Goal: Task Accomplishment & Management: Manage account settings

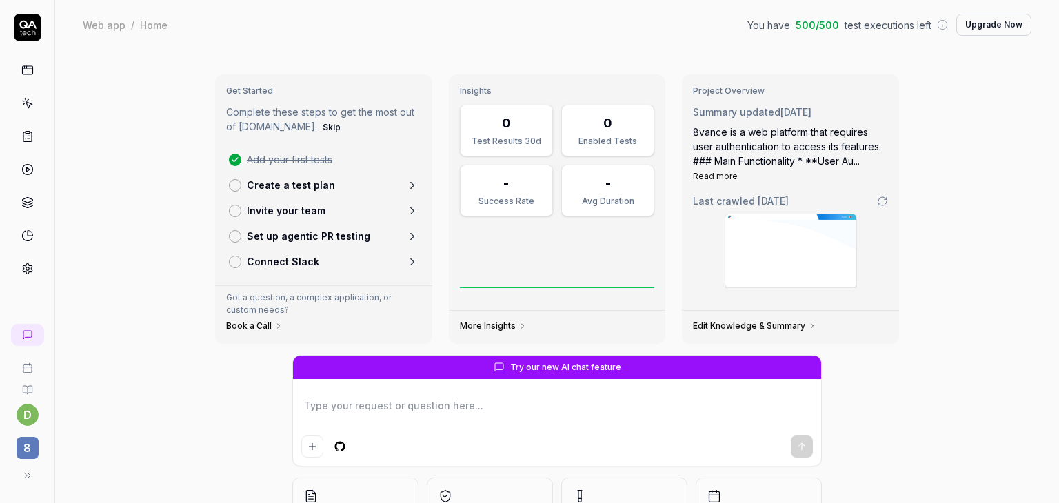
click at [29, 102] on icon at bounding box center [27, 103] width 12 height 12
type textarea "*"
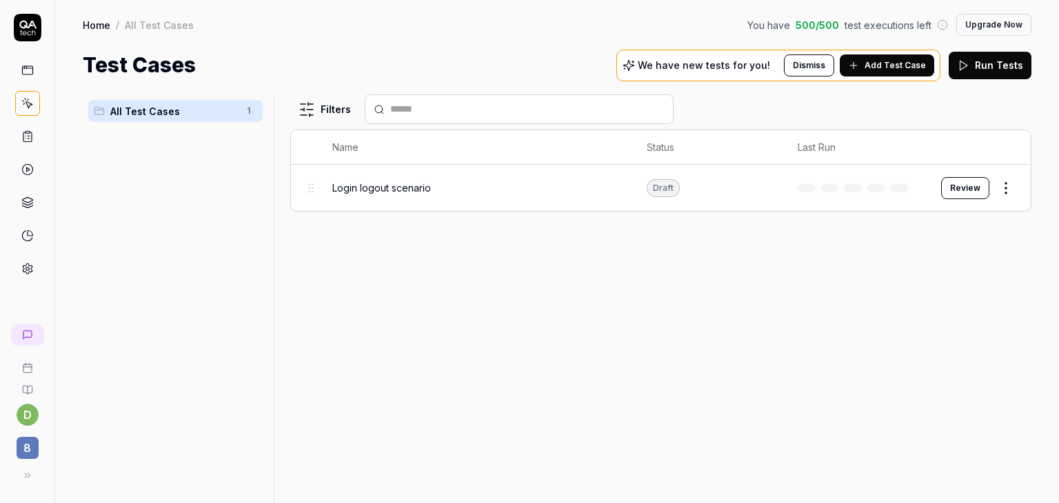
click at [24, 137] on icon at bounding box center [27, 136] width 12 height 12
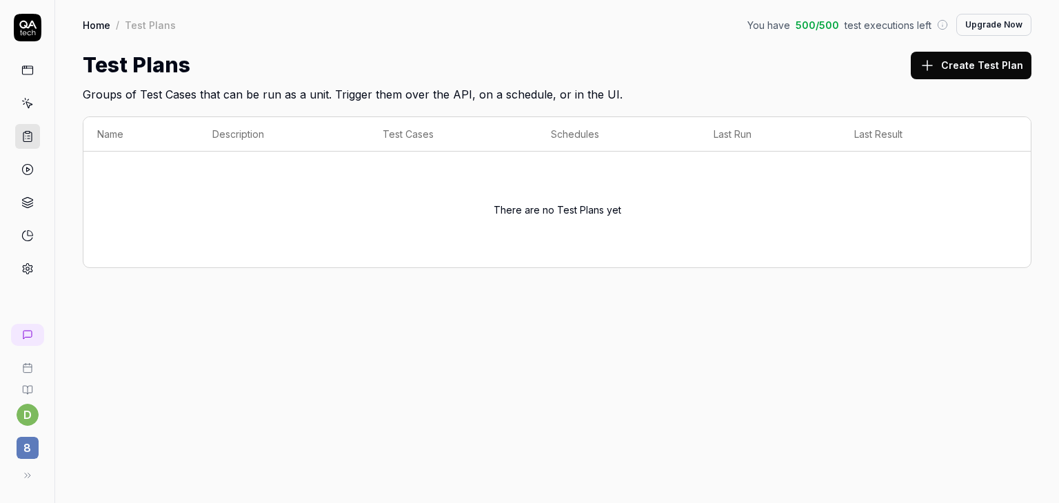
click at [28, 199] on icon at bounding box center [27, 203] width 12 height 12
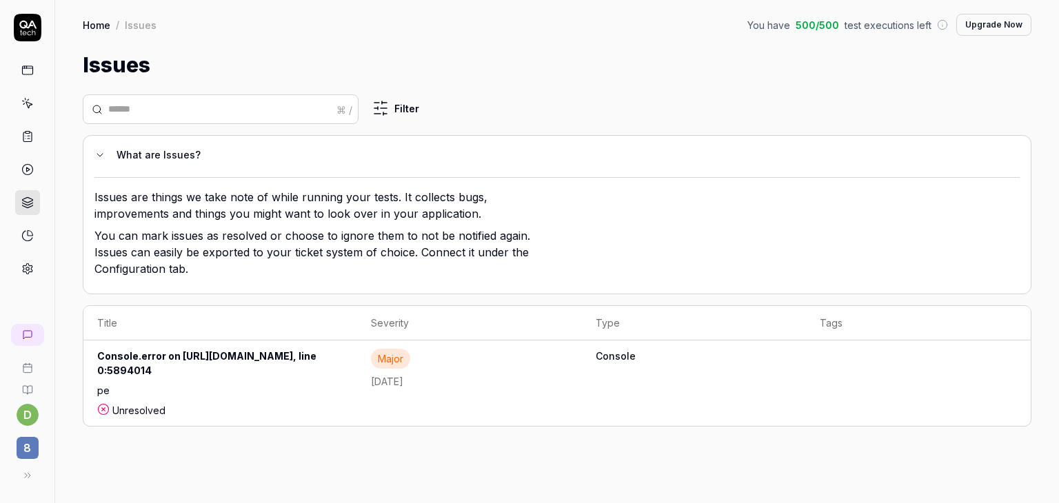
click at [131, 361] on div "Console.error on https://match-test.8vance.com/main.507437a2b5406f02.js, line 0…" at bounding box center [220, 366] width 246 height 34
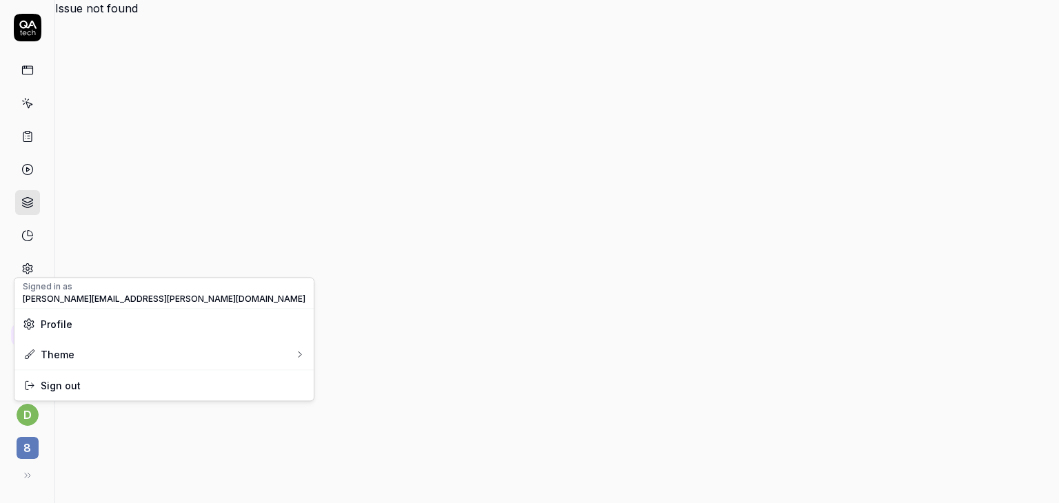
click at [28, 414] on html "d 8 Issue not found * Signed in as daniela.nistor@spyhce.com Profile Theme Sign…" at bounding box center [529, 251] width 1059 height 503
click at [24, 447] on html "d 8 Issue not found * Signed in as daniela.nistor@spyhce.com Profile Theme Sign…" at bounding box center [529, 251] width 1059 height 503
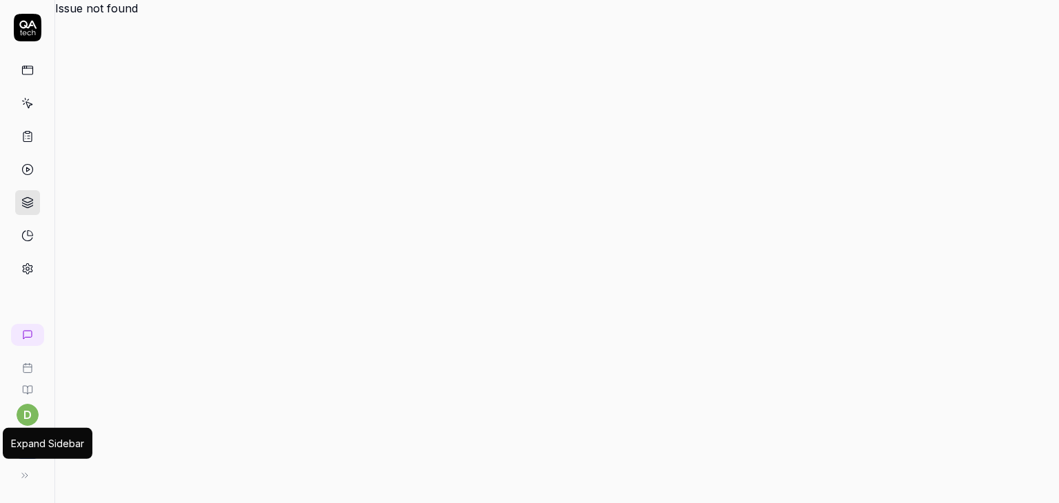
click at [26, 478] on icon at bounding box center [24, 475] width 11 height 11
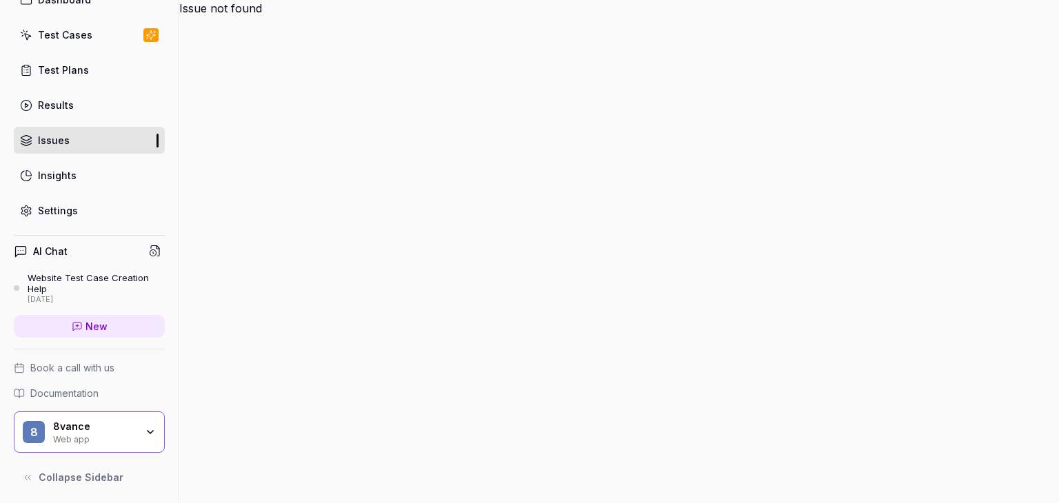
scroll to position [71, 0]
click at [145, 432] on icon "button" at bounding box center [150, 432] width 11 height 11
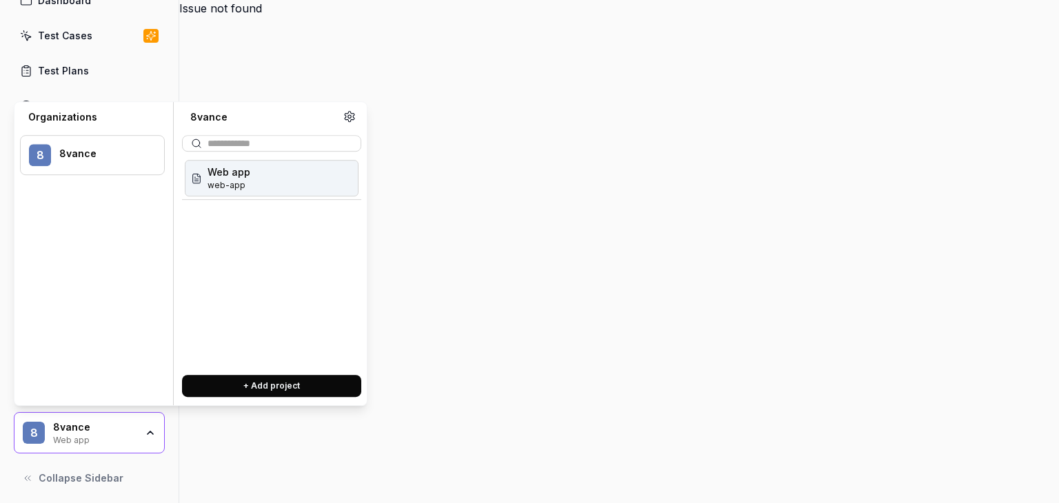
click at [145, 428] on icon "button" at bounding box center [150, 432] width 11 height 11
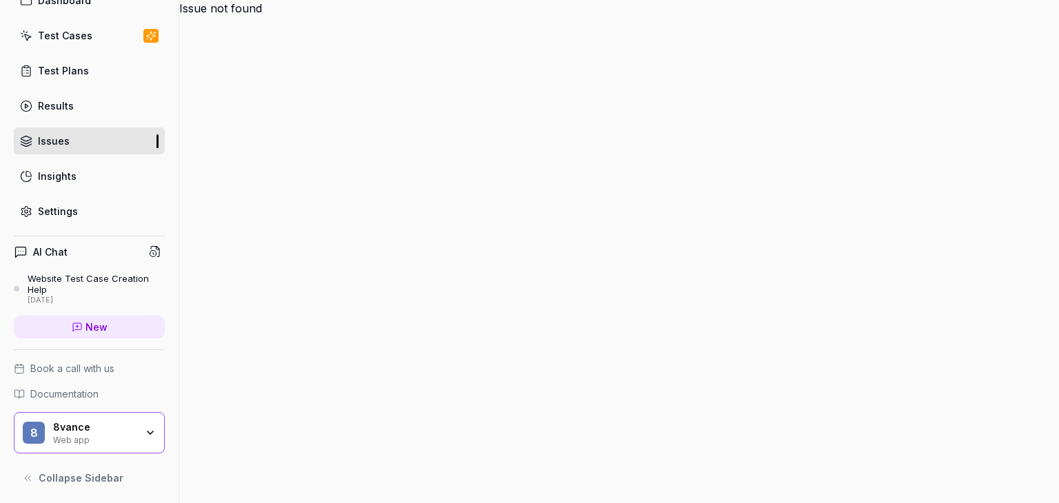
scroll to position [72, 0]
click at [80, 363] on span "Book a call with us" at bounding box center [72, 368] width 84 height 14
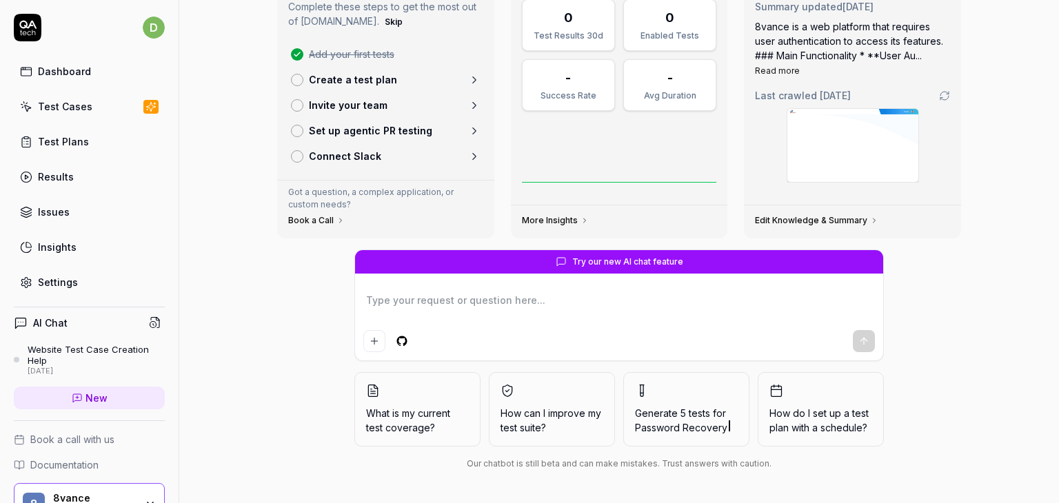
click at [80, 68] on div "Dashboard" at bounding box center [64, 71] width 53 height 14
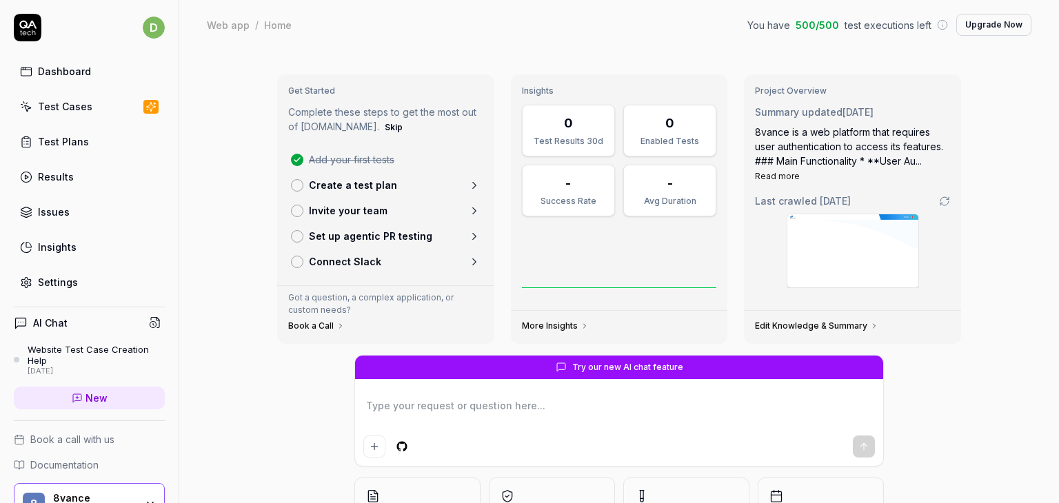
type textarea "*"
click at [48, 150] on link "Test Plans" at bounding box center [89, 141] width 151 height 27
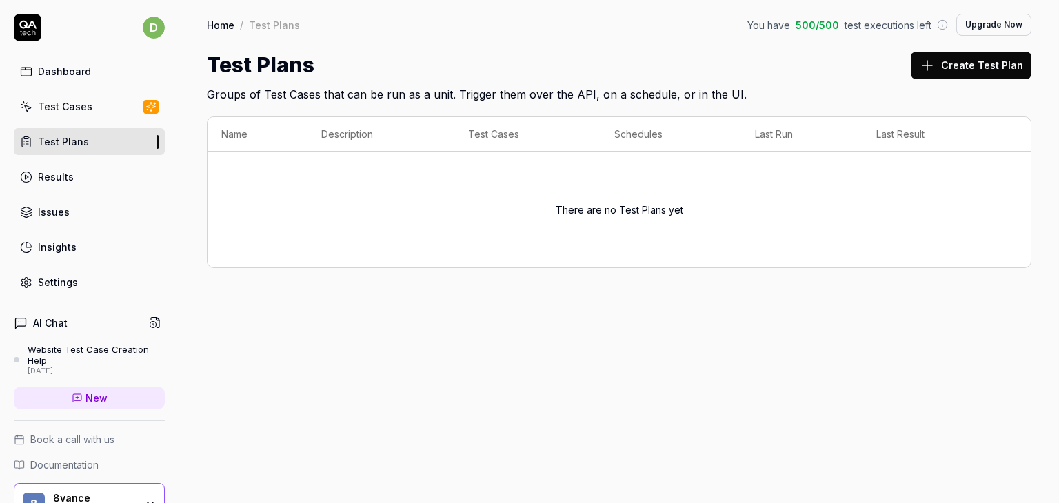
click at [472, 321] on div "Home / Test Plans You have 500 / 500 test executions left Upgrade Now Home / Te…" at bounding box center [619, 251] width 880 height 503
click at [936, 68] on icon at bounding box center [927, 65] width 17 height 17
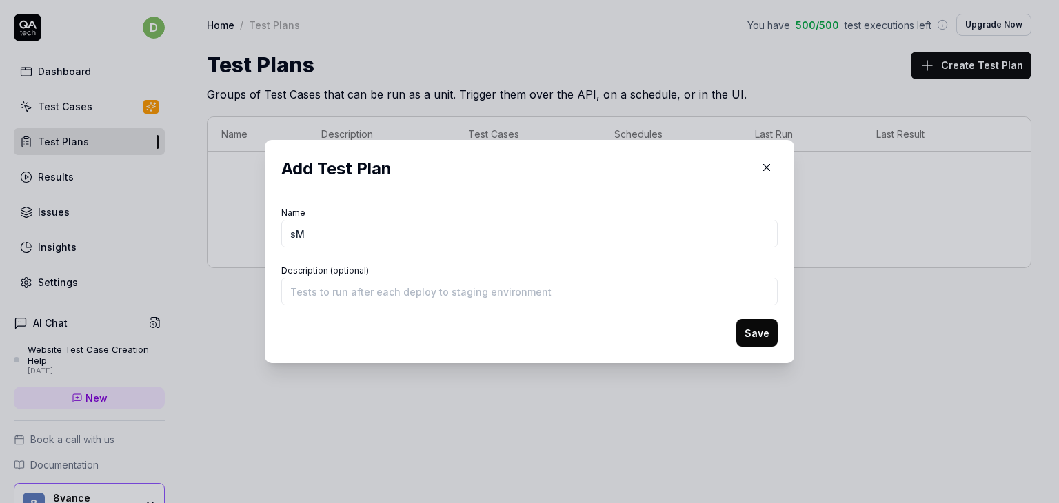
type input "s"
type input "Smoke flow"
click at [755, 334] on button "Save" at bounding box center [756, 333] width 41 height 28
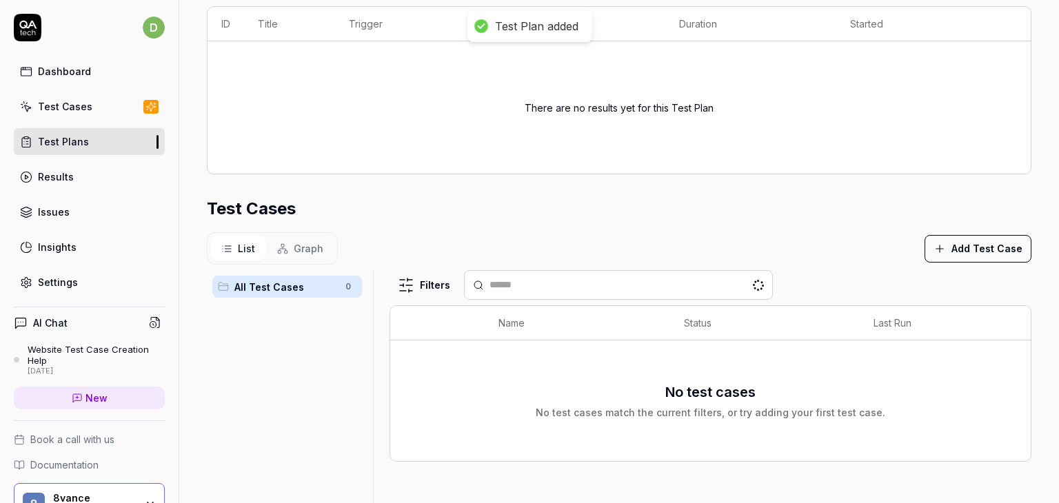
scroll to position [236, 0]
click at [952, 239] on button "Add Test Case" at bounding box center [978, 248] width 107 height 28
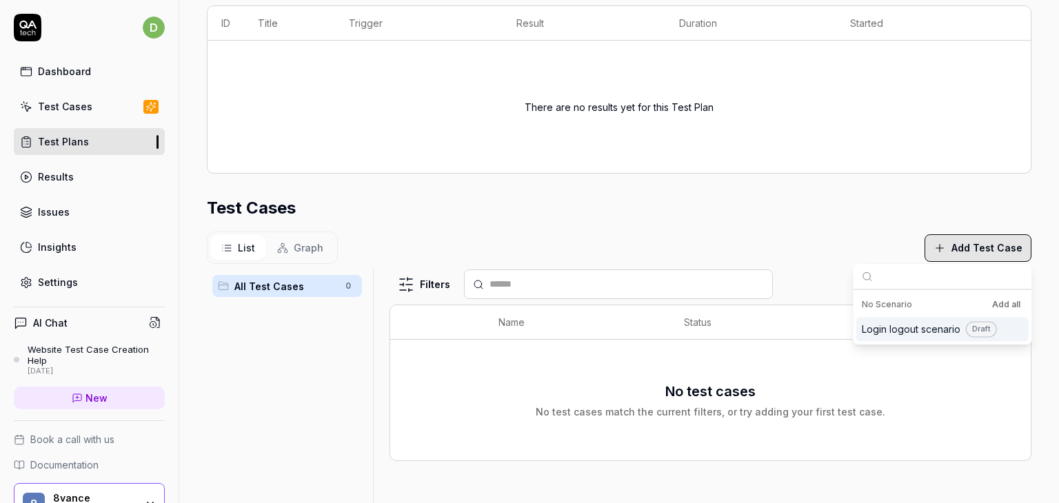
click at [910, 332] on span "Login logout scenario" at bounding box center [911, 329] width 99 height 14
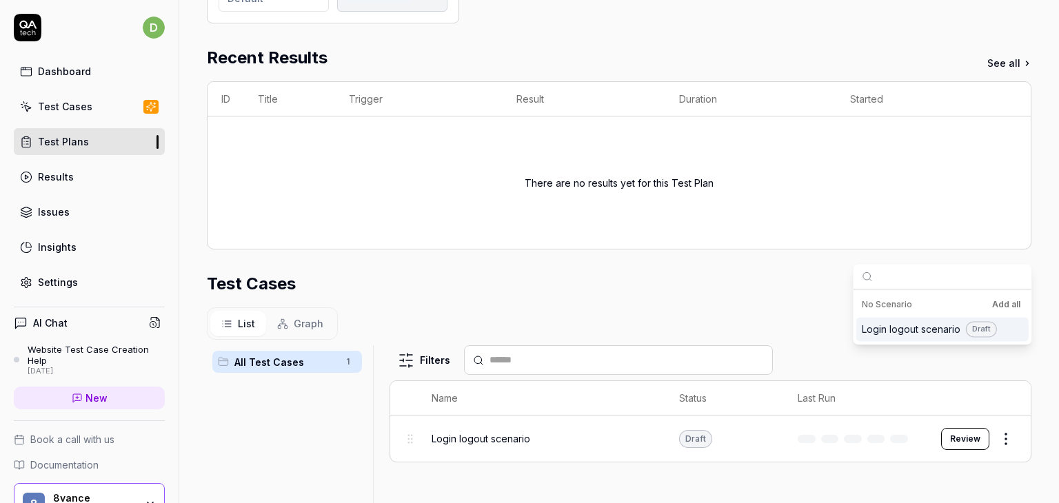
scroll to position [312, 0]
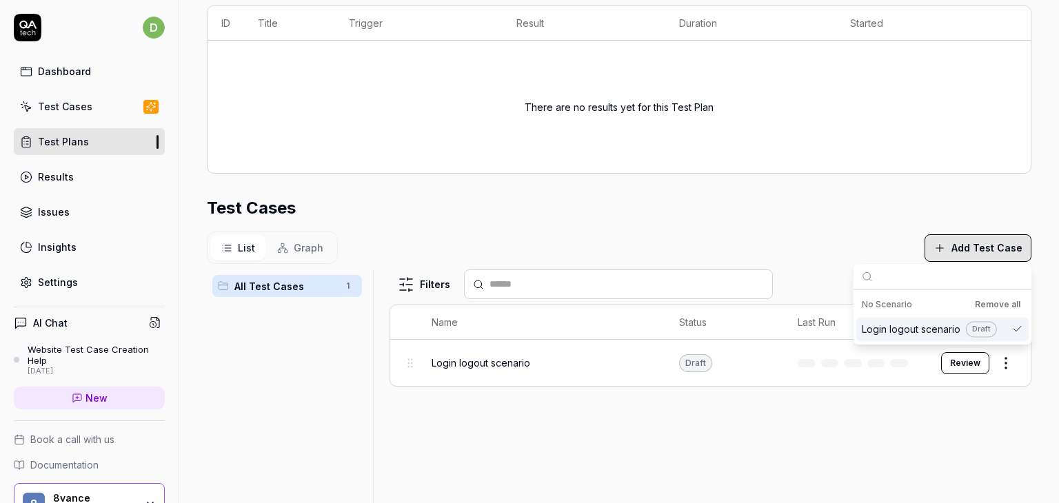
click at [831, 398] on div "Filters Name Status Last Run Login logout scenario Draft Review" at bounding box center [711, 442] width 642 height 345
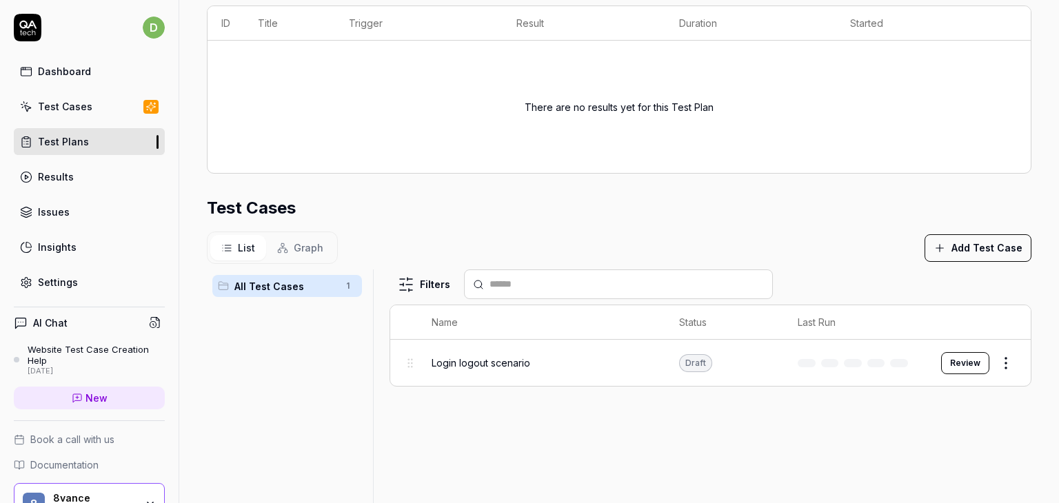
click at [78, 114] on link "Test Cases" at bounding box center [89, 106] width 151 height 27
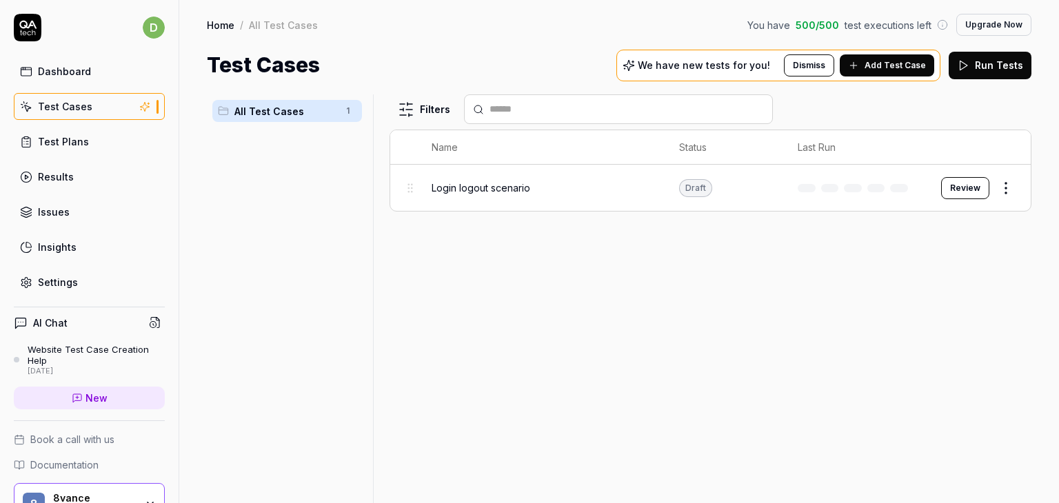
click at [981, 59] on button "Run Tests" at bounding box center [990, 66] width 83 height 28
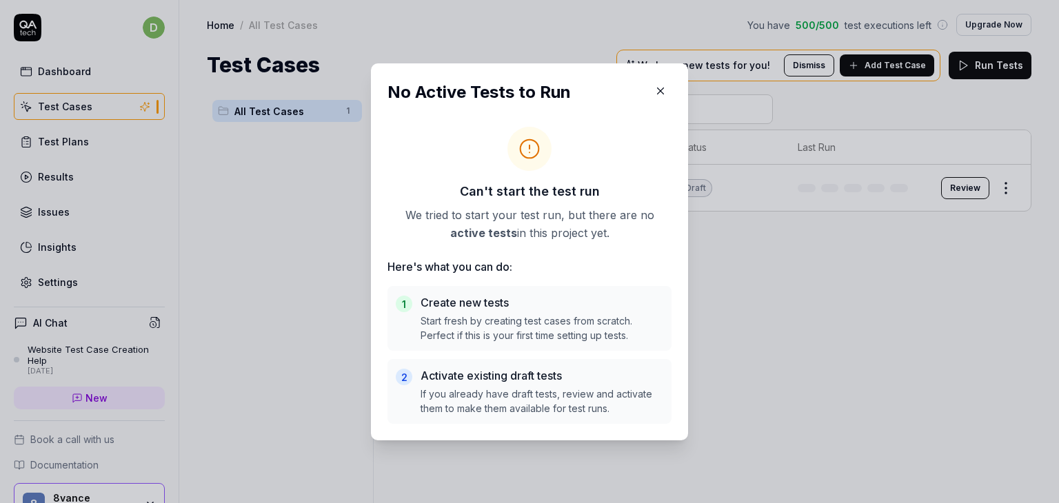
click at [654, 88] on icon "button" at bounding box center [660, 91] width 12 height 12
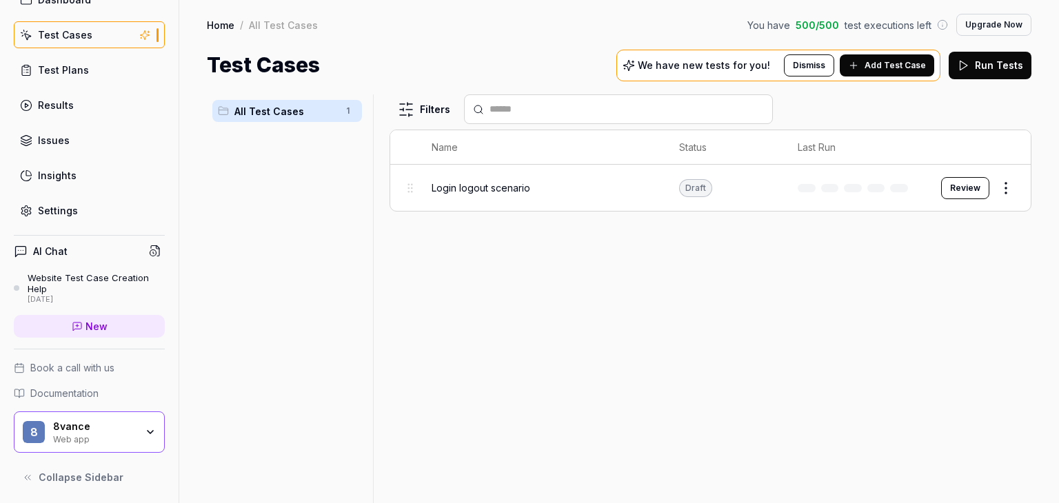
scroll to position [70, 0]
click at [129, 429] on div "8vance Web app" at bounding box center [99, 433] width 92 height 23
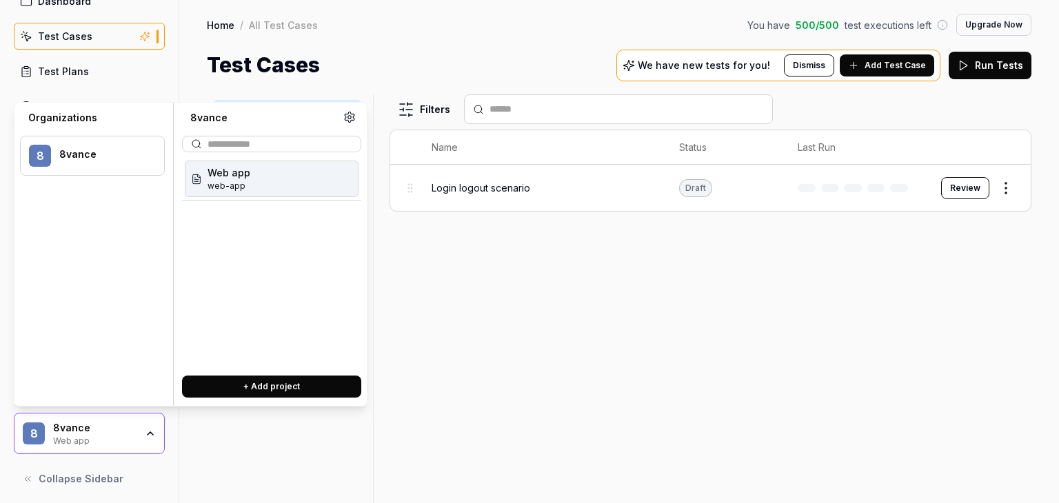
click at [90, 159] on div "8vance" at bounding box center [102, 154] width 87 height 12
click at [121, 159] on div "8vance" at bounding box center [102, 154] width 87 height 12
click at [220, 184] on span "web-app" at bounding box center [229, 186] width 43 height 12
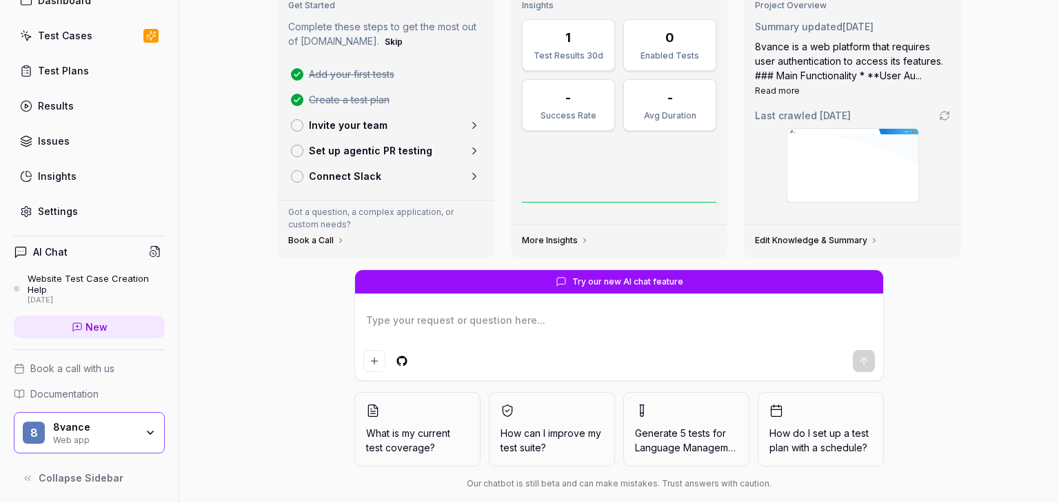
scroll to position [84, 0]
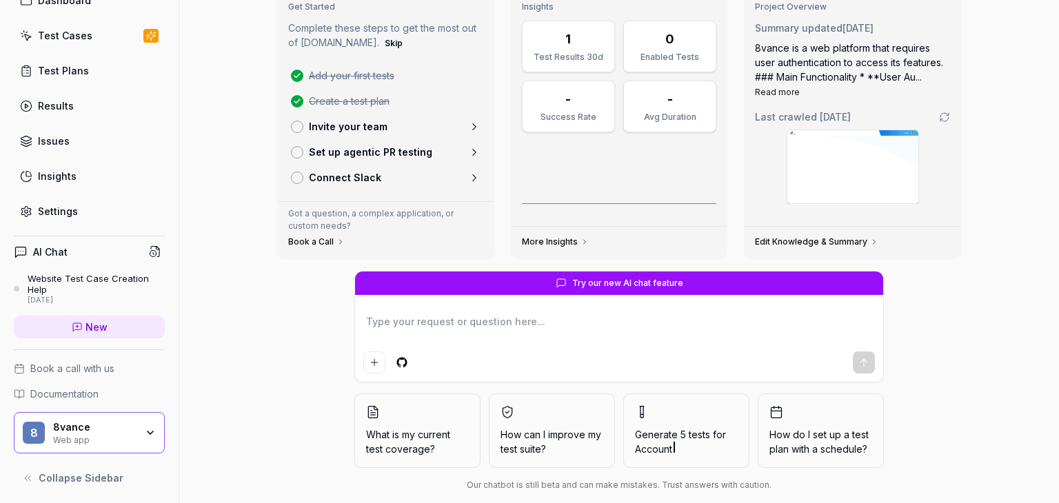
click at [145, 434] on icon "button" at bounding box center [150, 432] width 11 height 11
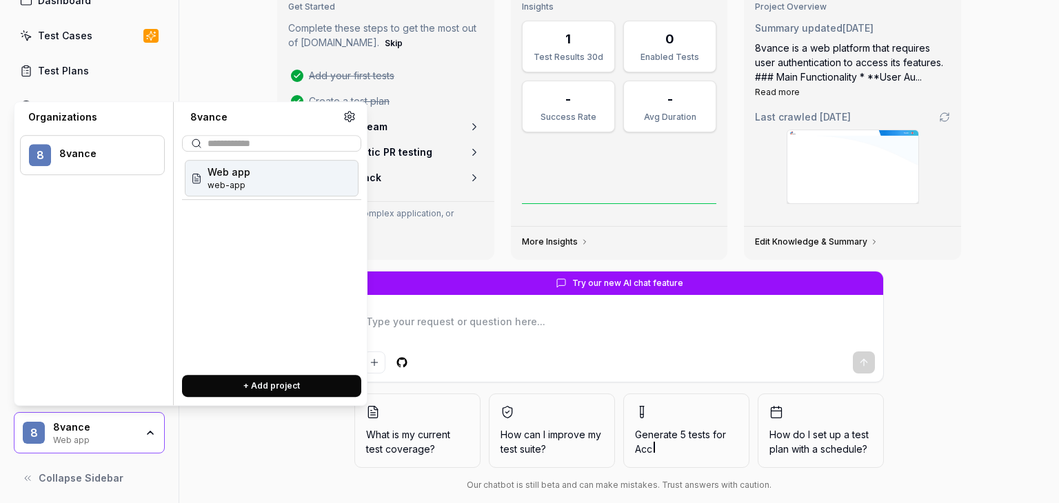
type textarea "*"
click at [349, 117] on icon at bounding box center [349, 116] width 12 height 12
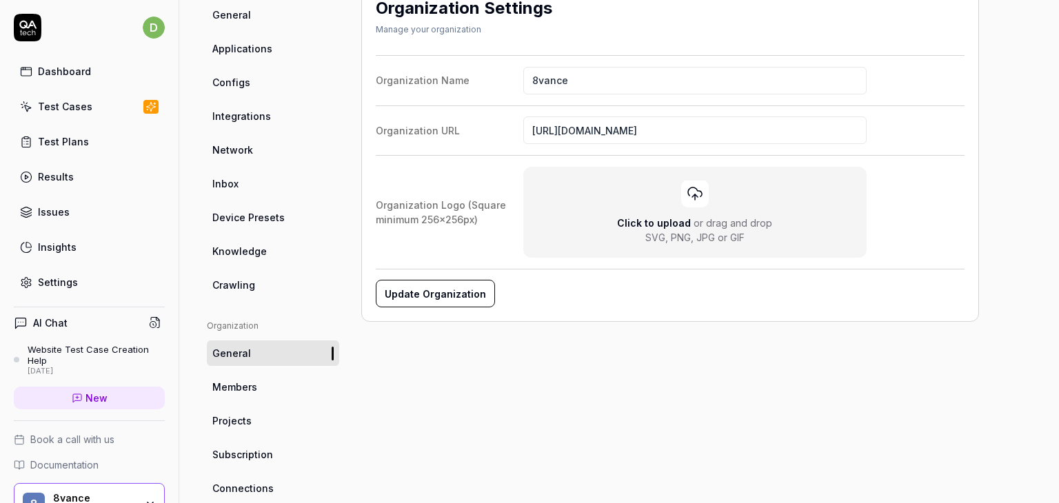
scroll to position [128, 0]
click at [235, 385] on span "Members" at bounding box center [234, 386] width 45 height 14
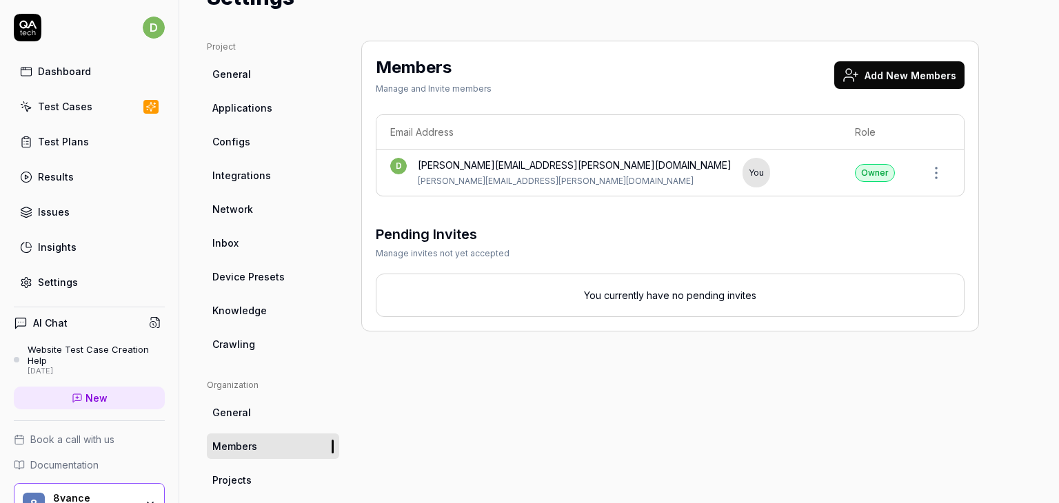
scroll to position [101, 0]
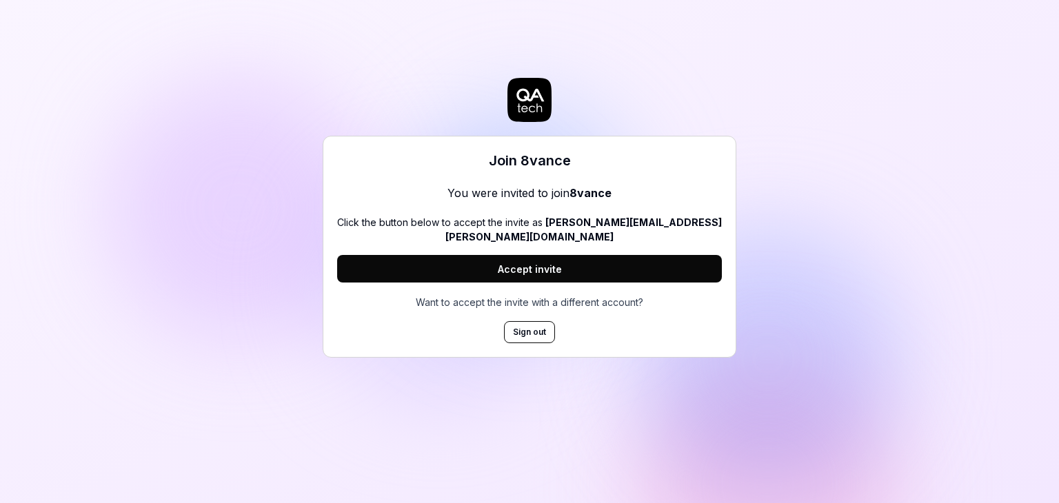
click at [549, 257] on button "Accept invite" at bounding box center [529, 269] width 385 height 28
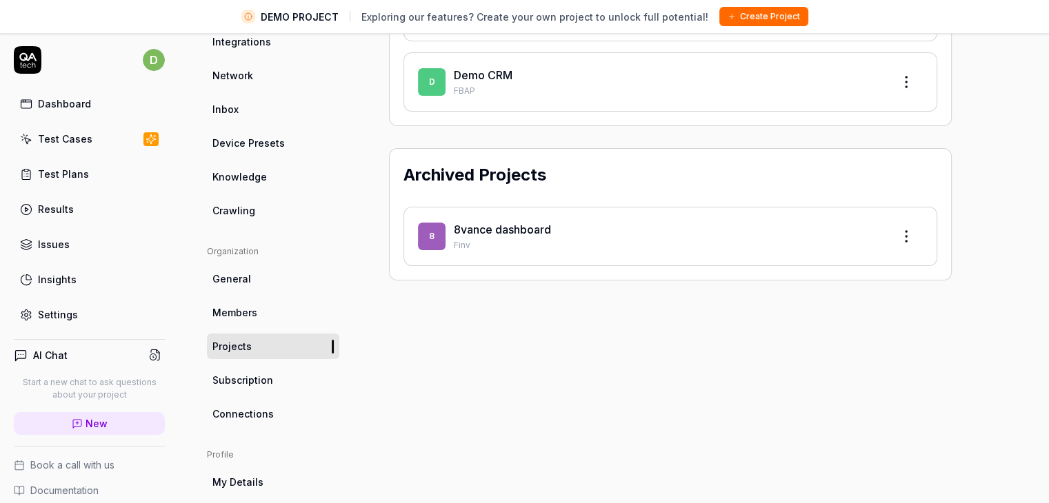
scroll to position [233, 0]
click at [71, 176] on div "Test Plans" at bounding box center [63, 174] width 51 height 14
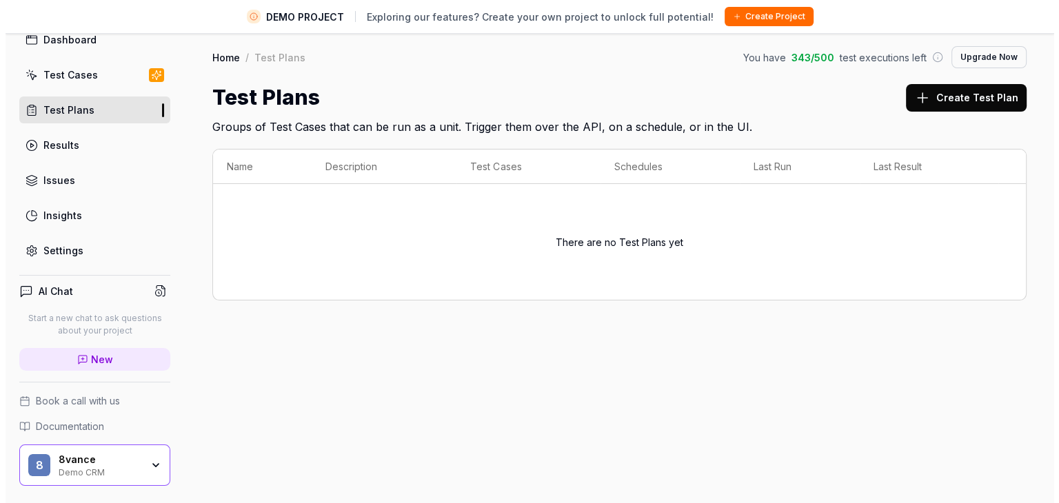
scroll to position [63, 0]
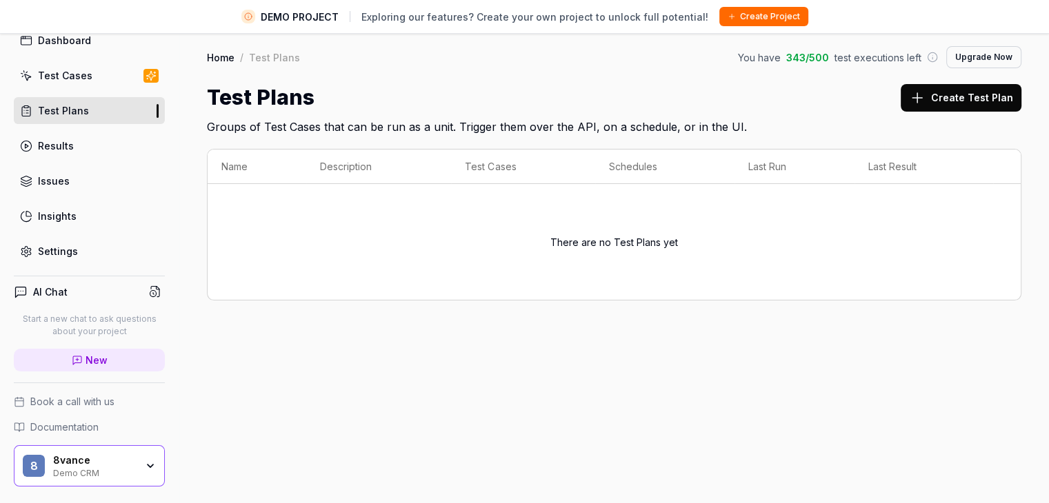
click at [148, 465] on div "8 8vance Demo CRM" at bounding box center [89, 465] width 151 height 41
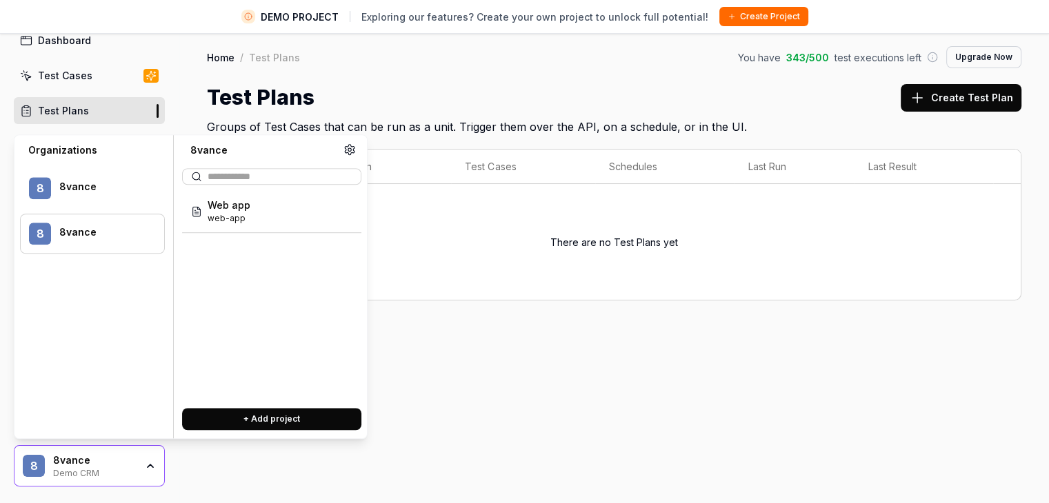
click at [77, 234] on div "8vance" at bounding box center [102, 232] width 87 height 12
click at [70, 193] on div at bounding box center [102, 194] width 87 height 3
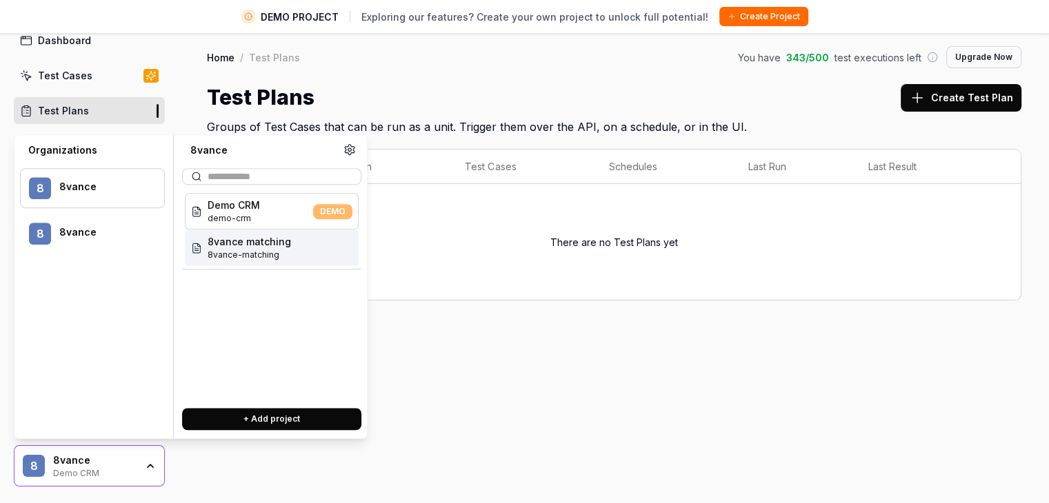
click at [234, 251] on span "8vance-matching" at bounding box center [249, 255] width 83 height 12
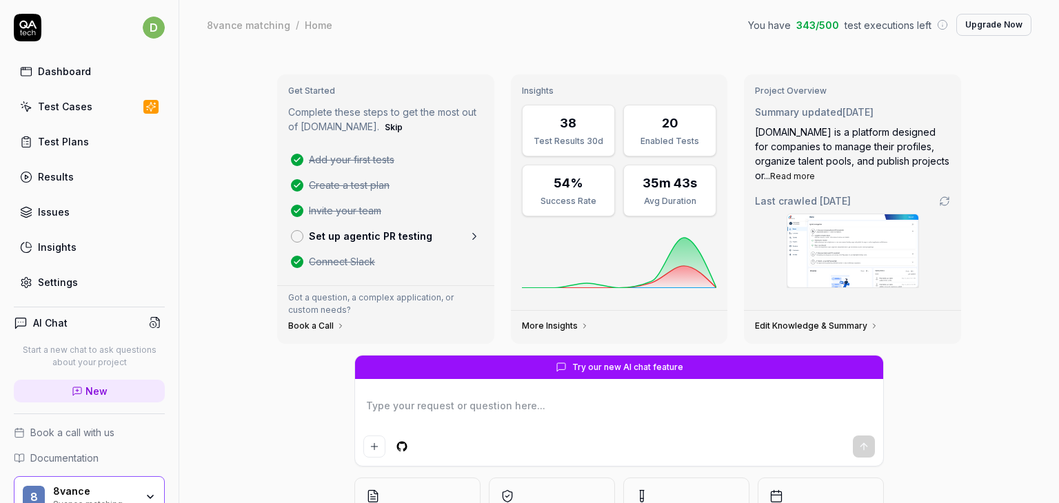
type textarea "*"
click at [62, 147] on div "Test Plans" at bounding box center [63, 141] width 51 height 14
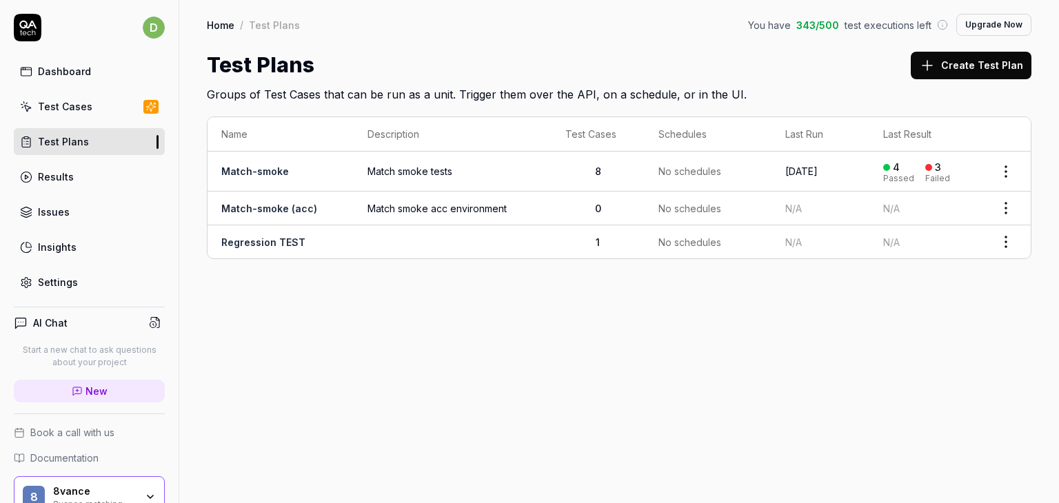
click at [260, 166] on link "Match-smoke" at bounding box center [255, 171] width 68 height 12
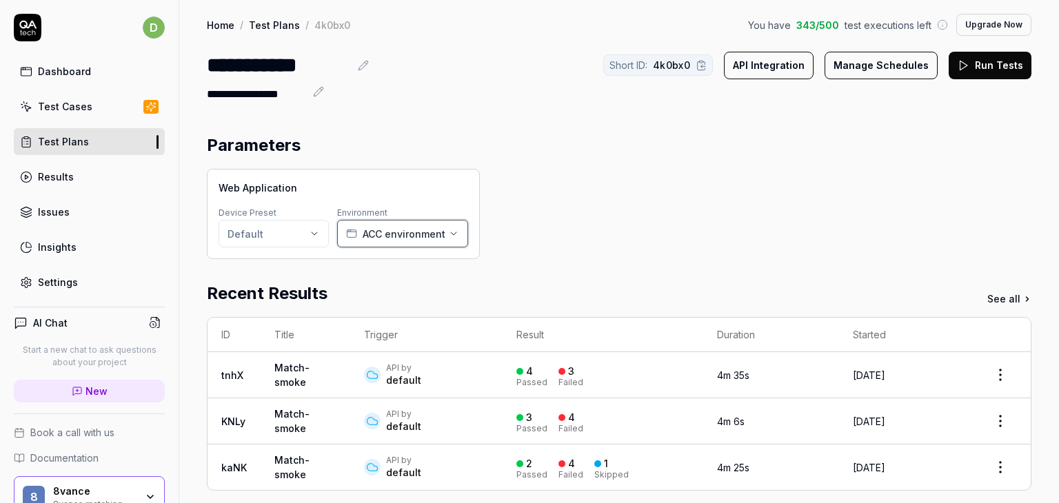
click at [370, 238] on span "ACC environment" at bounding box center [404, 234] width 83 height 14
click at [578, 221] on div "Web Application Device Preset Default Environment ACC environment" at bounding box center [619, 214] width 825 height 90
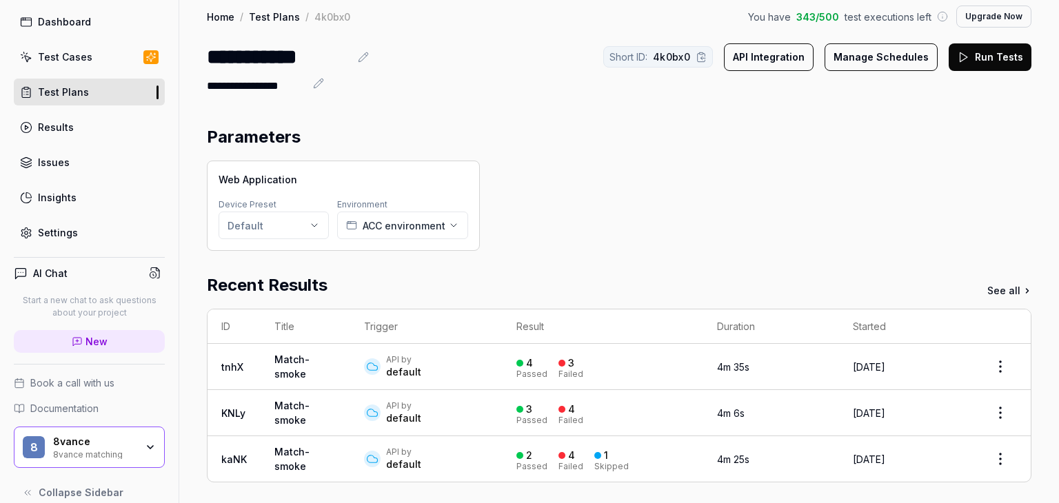
scroll to position [52, 0]
click at [74, 339] on icon at bounding box center [77, 339] width 11 height 11
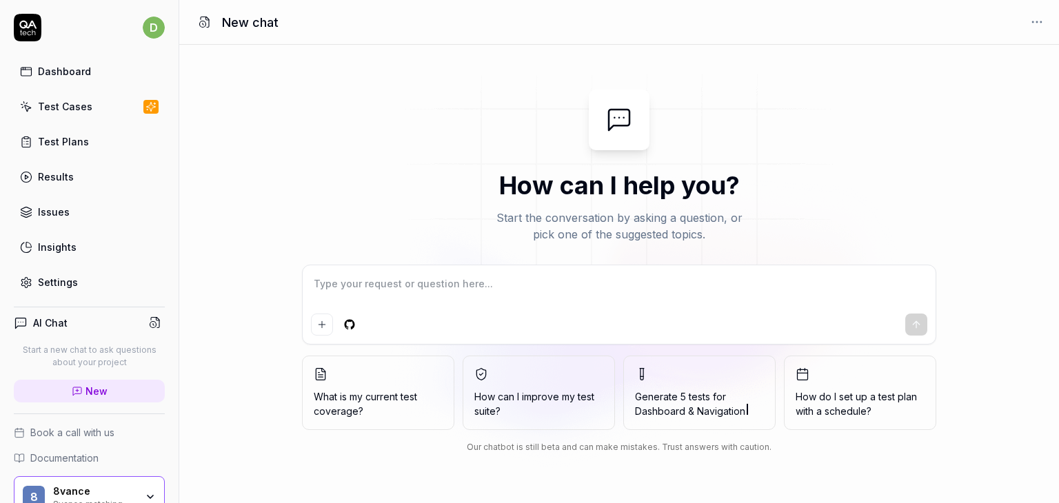
type textarea "*"
click at [74, 128] on link "Test Plans" at bounding box center [89, 141] width 151 height 27
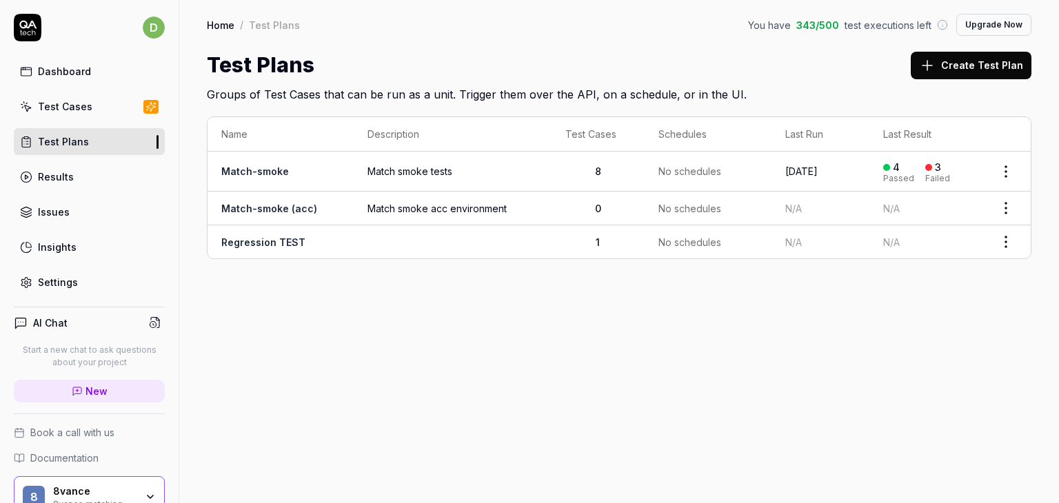
click at [980, 66] on button "Create Test Plan" at bounding box center [971, 66] width 121 height 28
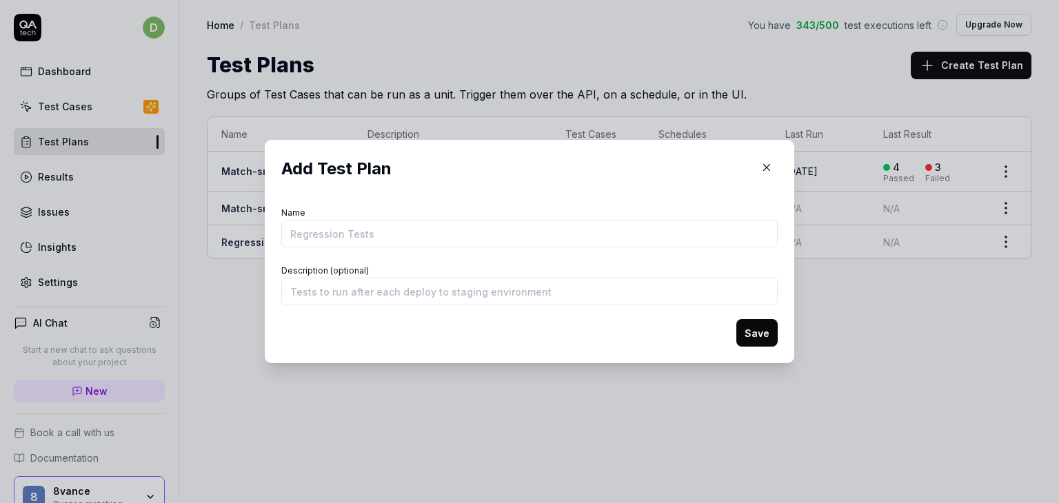
type input "t"
type input "S"
type input "basic flows"
click at [754, 335] on button "Save" at bounding box center [756, 333] width 41 height 28
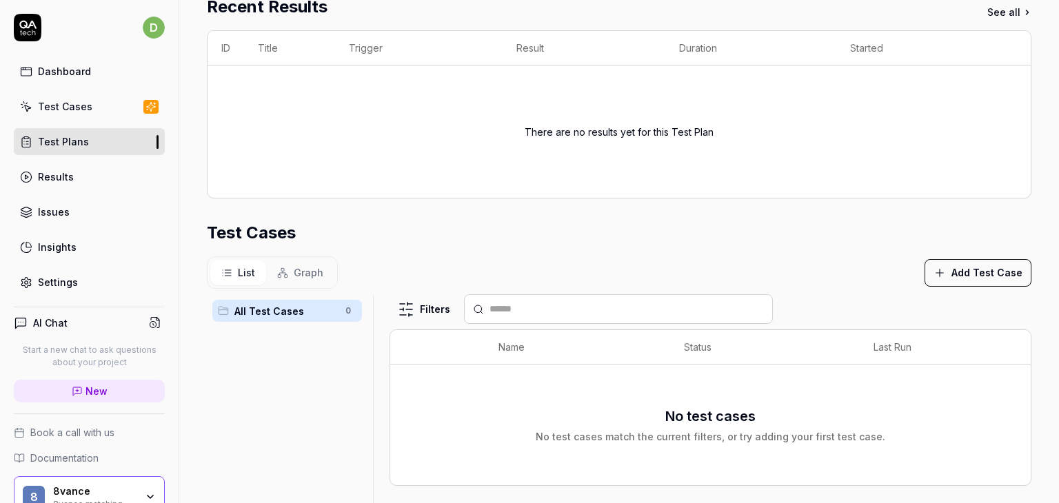
scroll to position [315, 0]
